Goal: Task Accomplishment & Management: Manage account settings

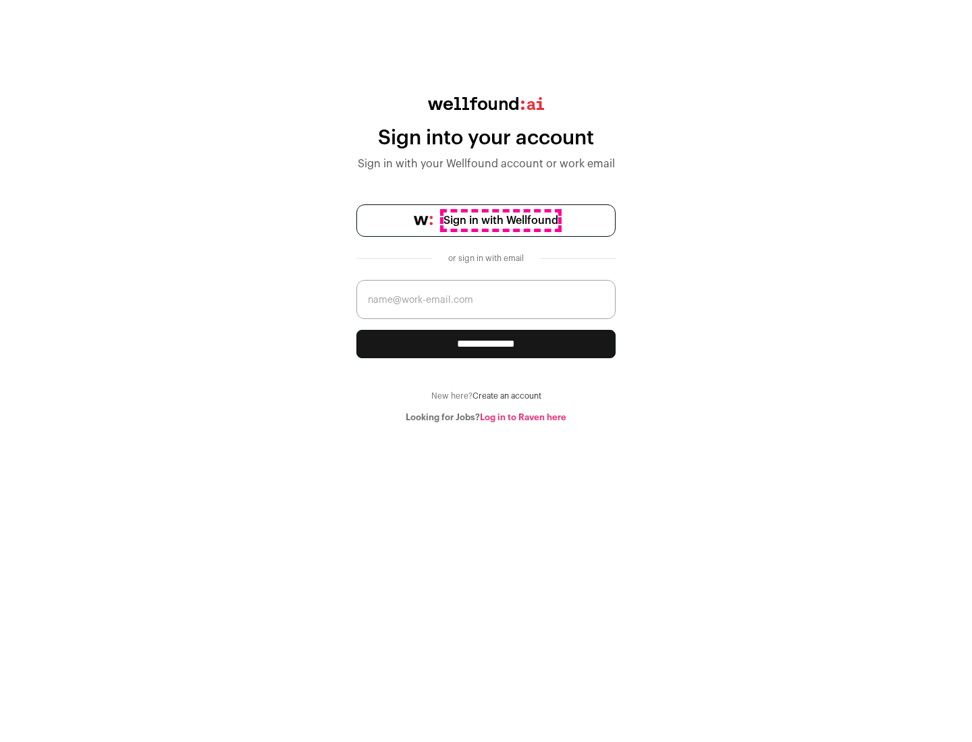
click at [500, 221] on span "Sign in with Wellfound" at bounding box center [500, 221] width 115 height 16
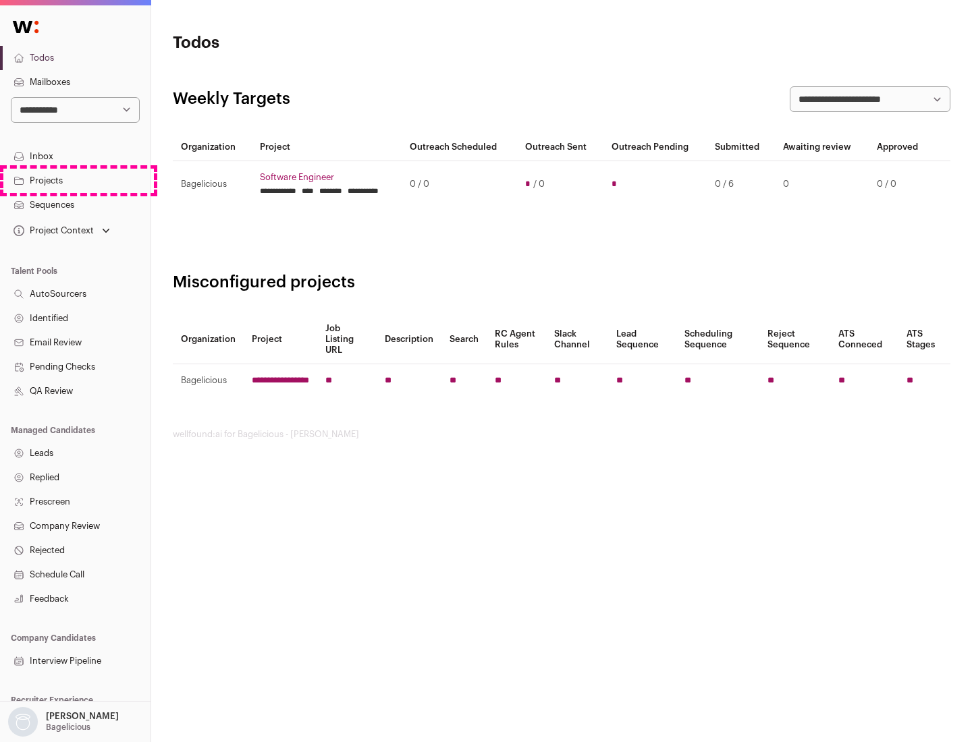
click at [75, 180] on link "Projects" at bounding box center [75, 181] width 150 height 24
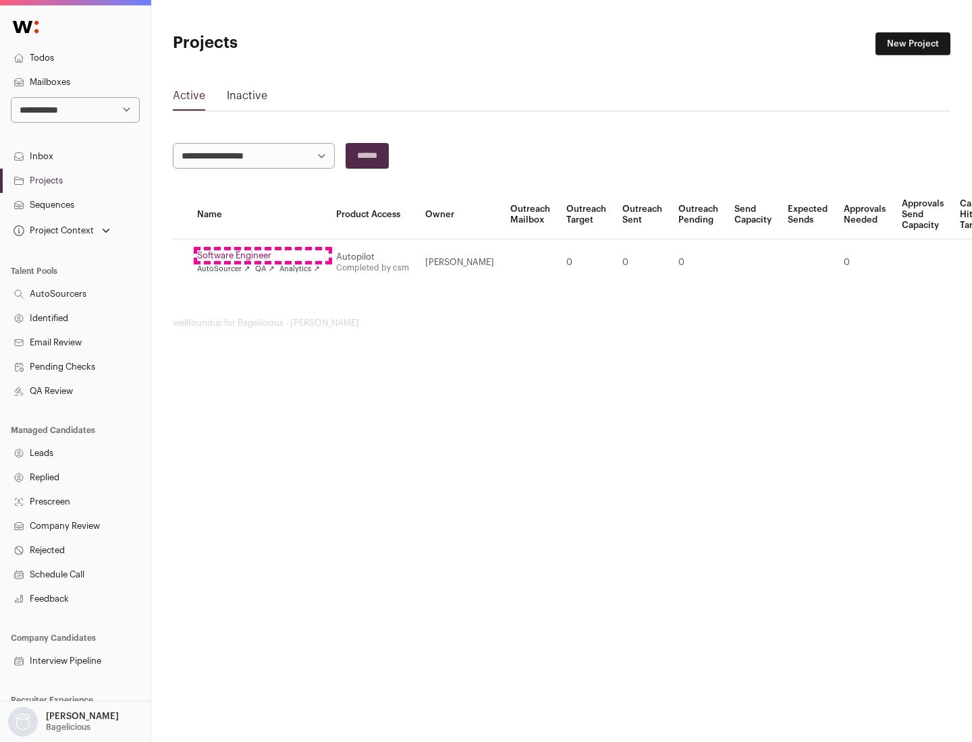
click at [262, 256] on link "Software Engineer" at bounding box center [258, 255] width 123 height 11
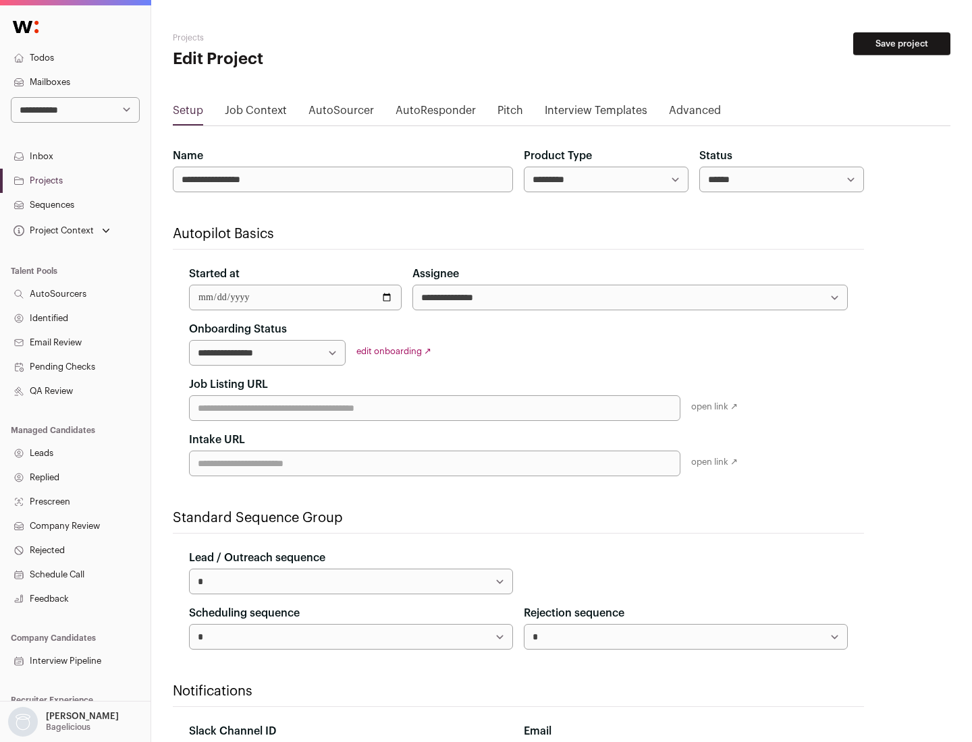
click at [902, 44] on button "Save project" at bounding box center [901, 43] width 97 height 23
